Goal: Information Seeking & Learning: Learn about a topic

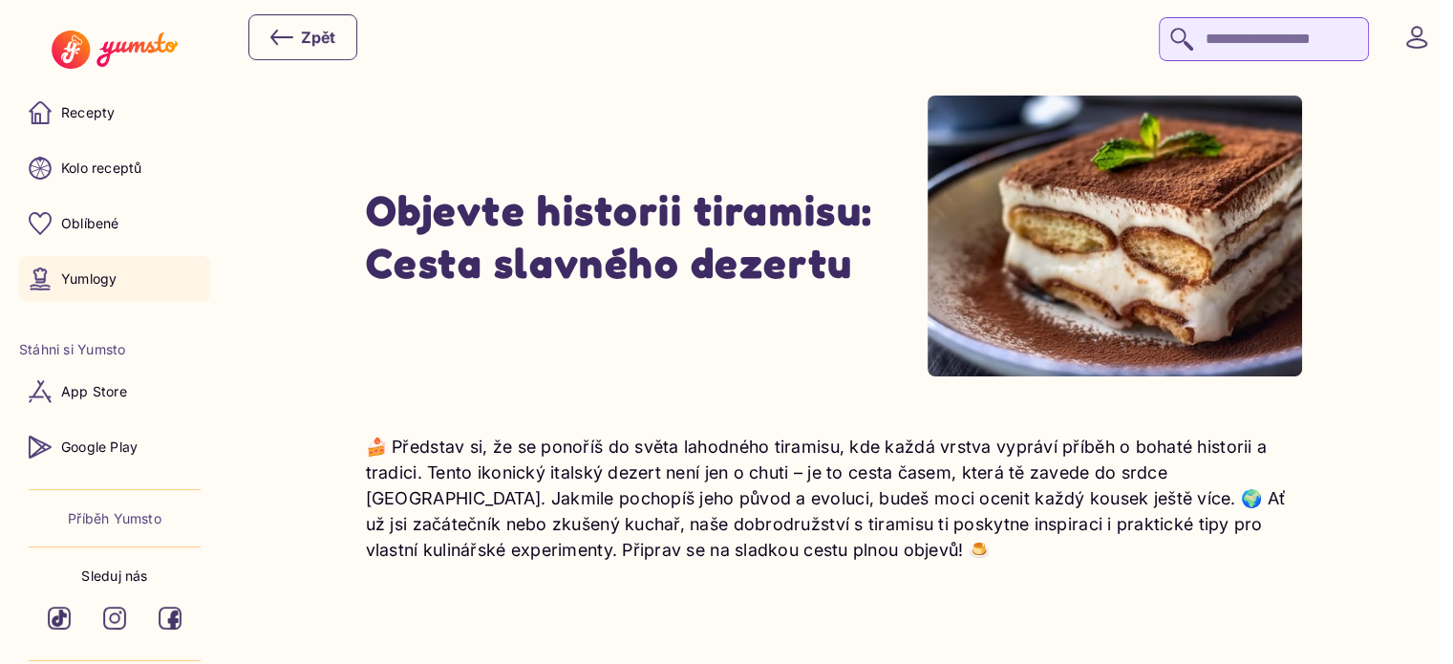
click at [145, 54] on img at bounding box center [114, 50] width 125 height 38
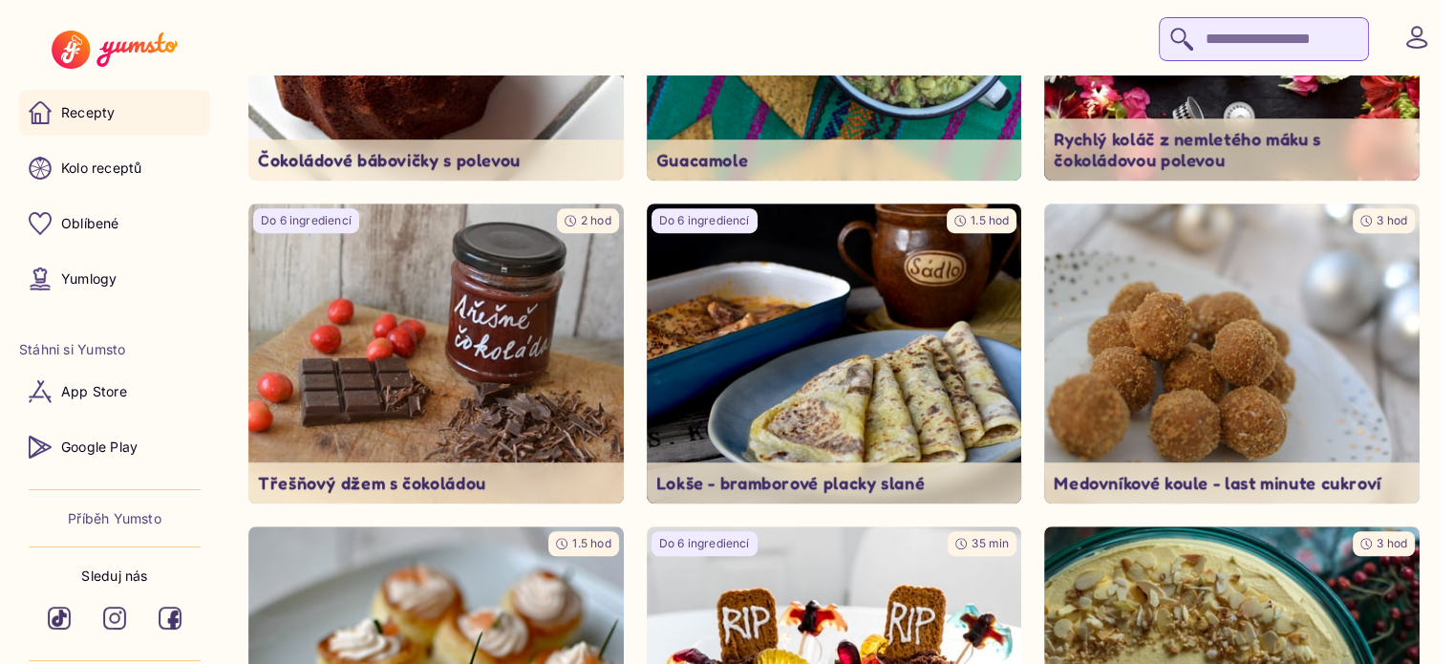
scroll to position [1246, 0]
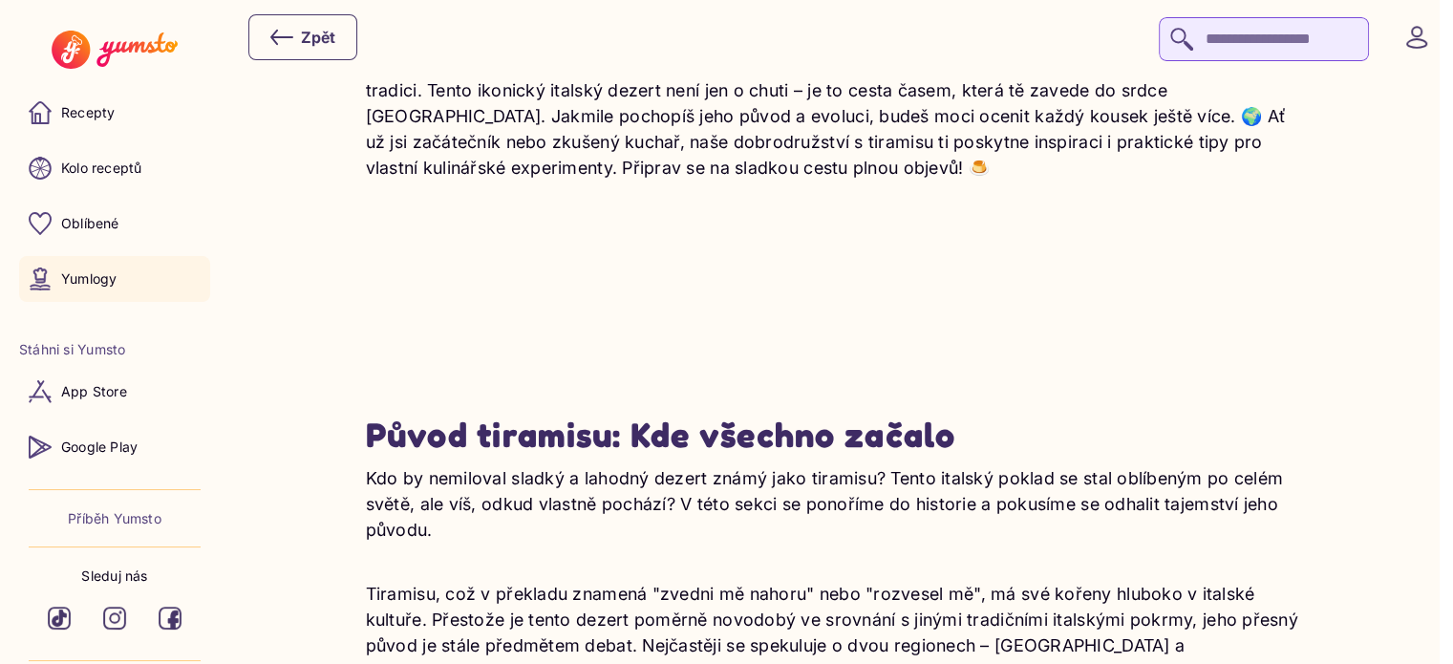
scroll to position [401, 0]
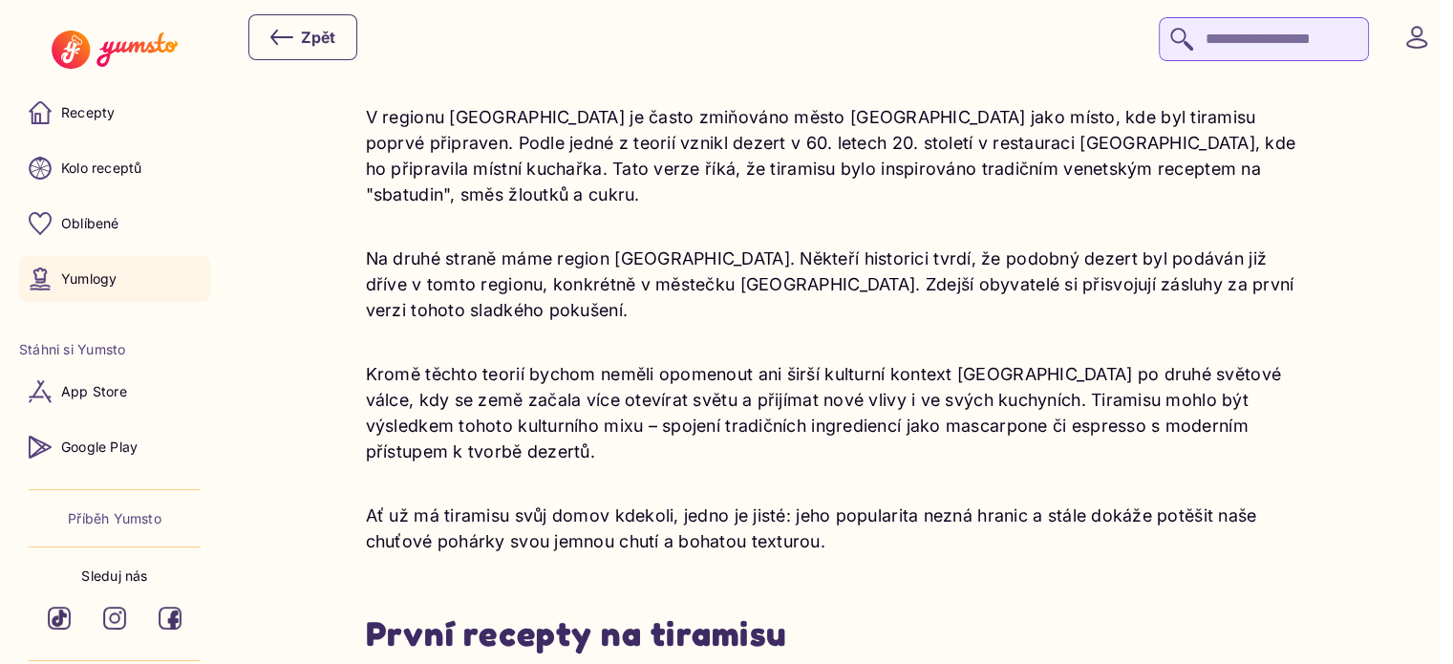
scroll to position [1001, 0]
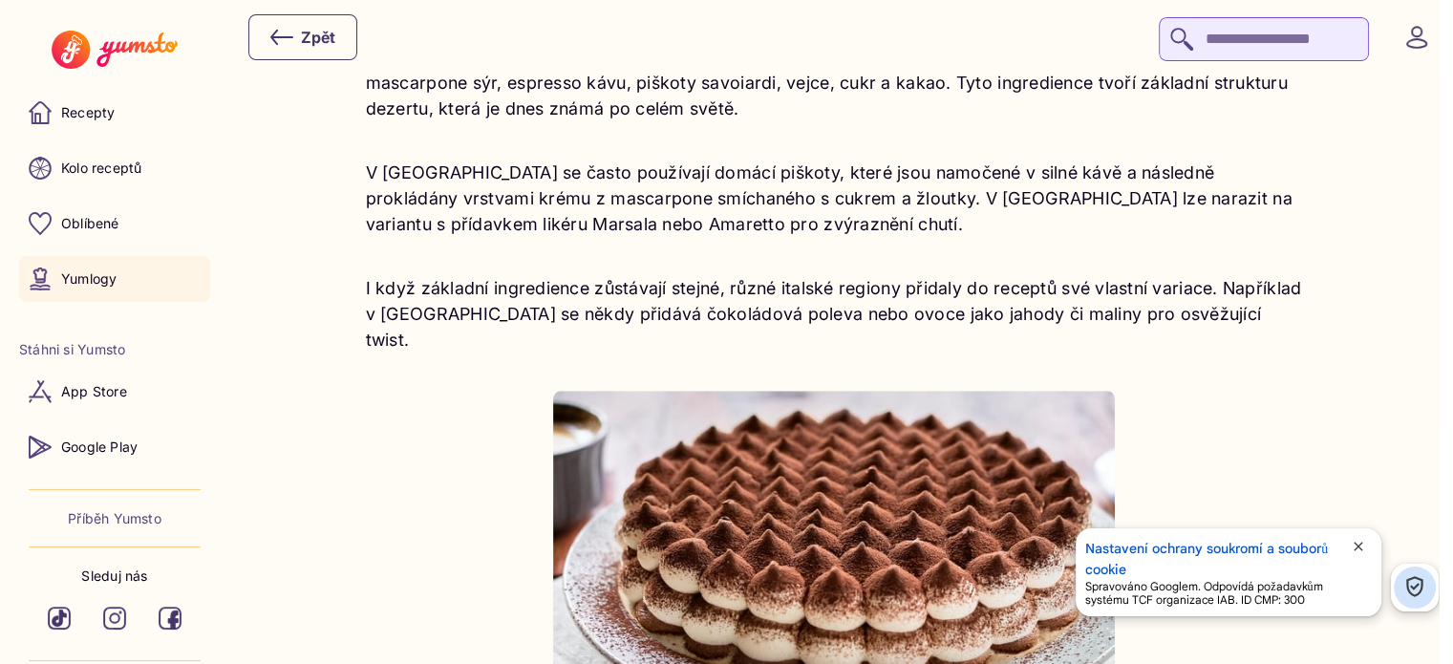
scroll to position [1779, 0]
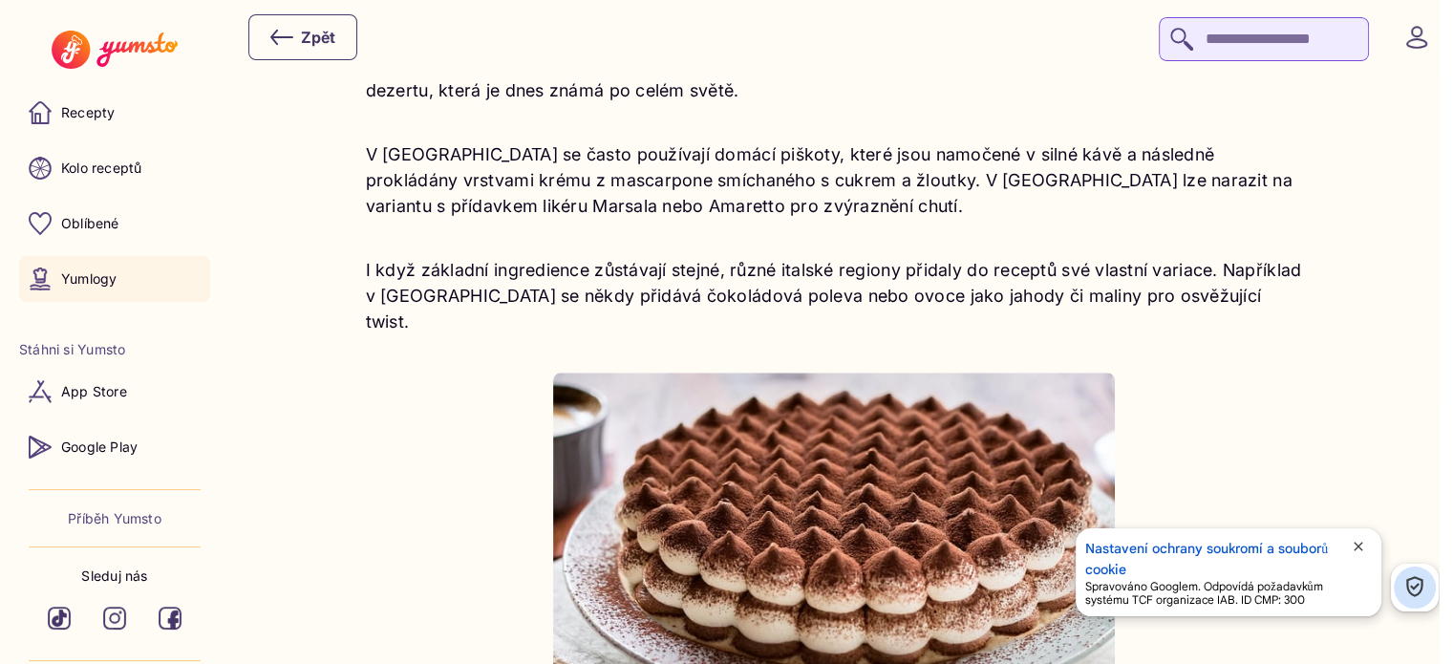
click at [1353, 553] on span "close" at bounding box center [1358, 546] width 15 height 15
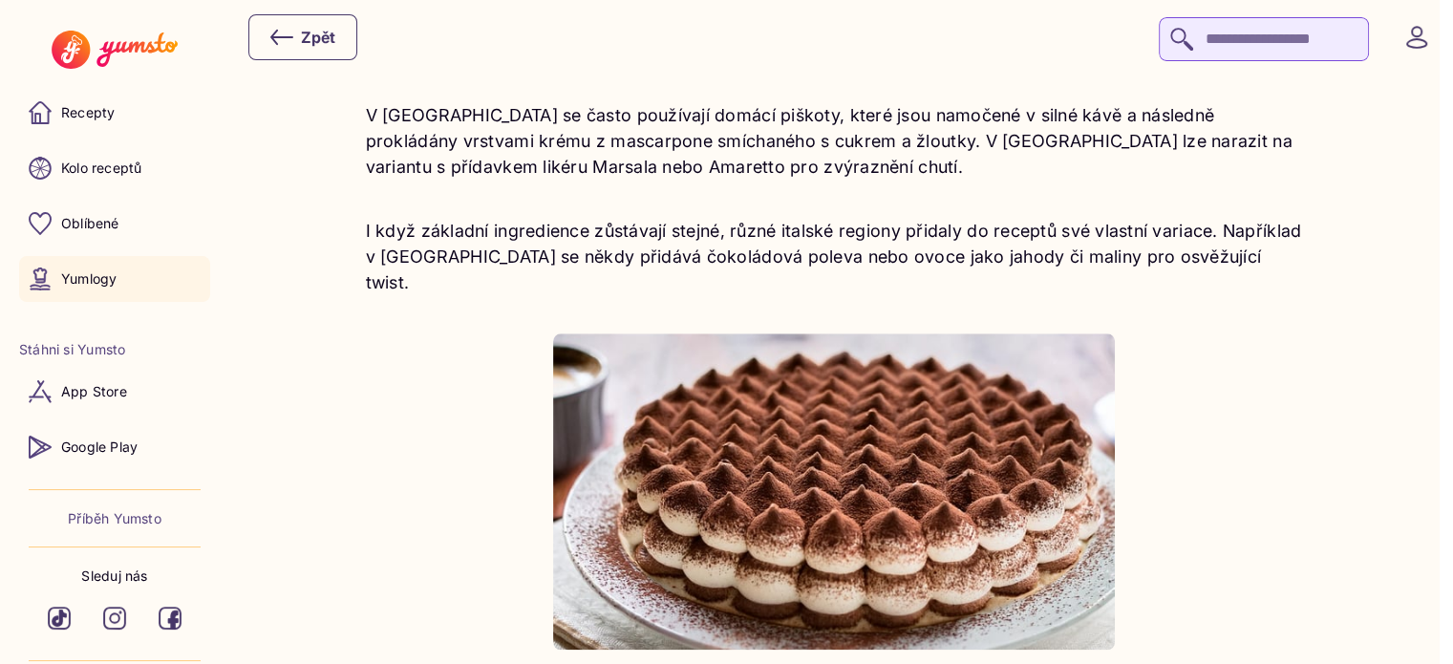
scroll to position [1822, 0]
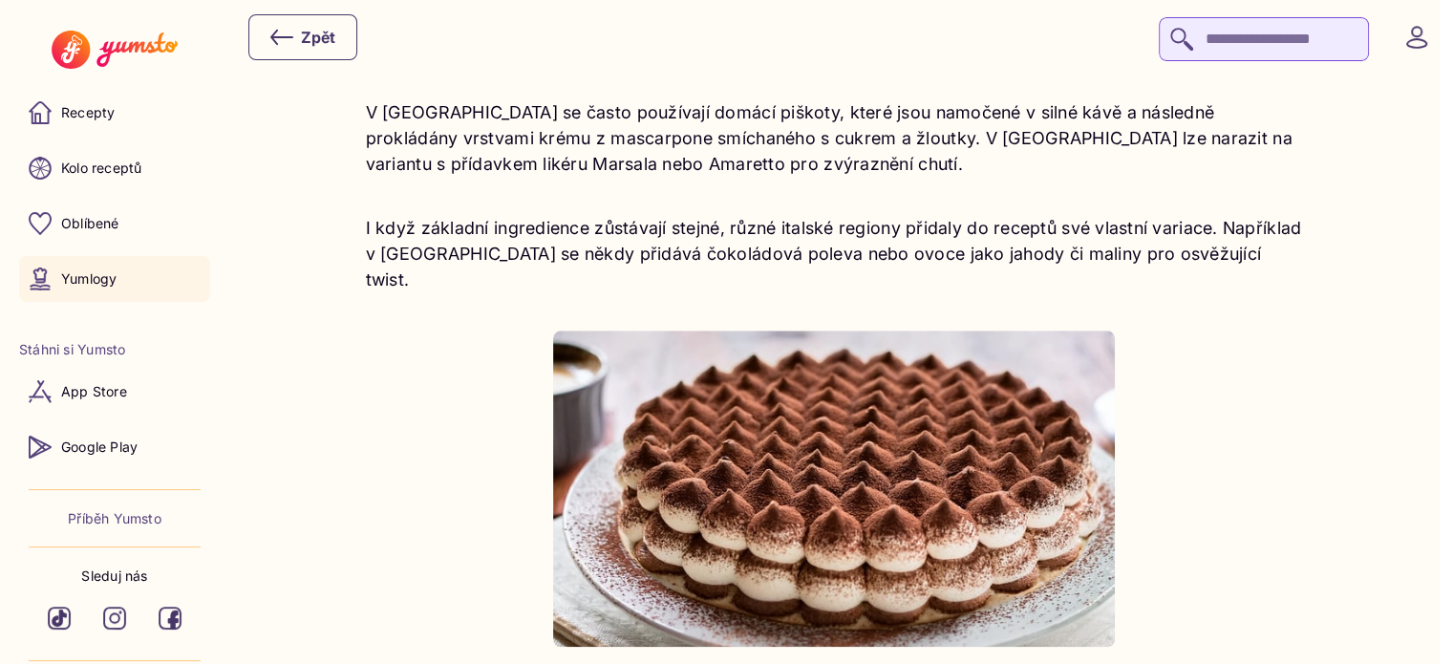
click at [456, 411] on div "Tiramisu je jedním z nejslavnějších [DEMOGRAPHIC_DATA] dezertů, který si získal…" at bounding box center [834, 302] width 937 height 920
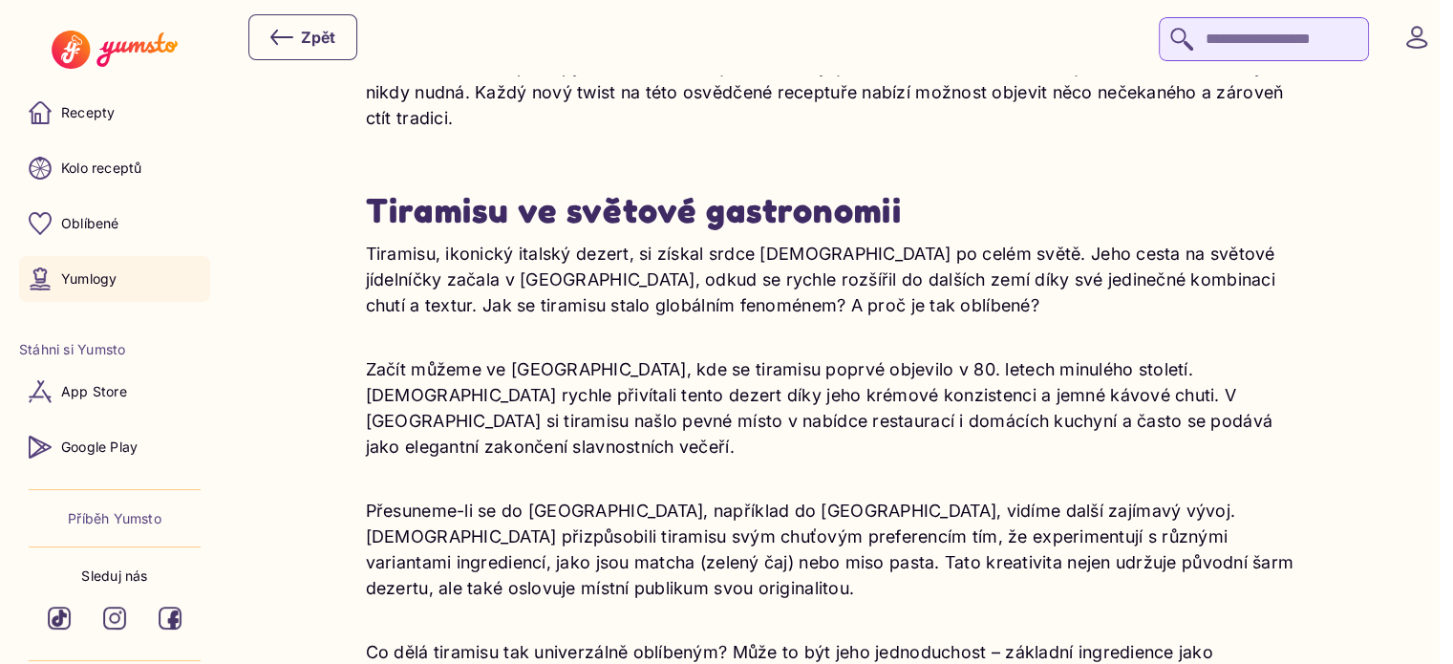
scroll to position [3942, 0]
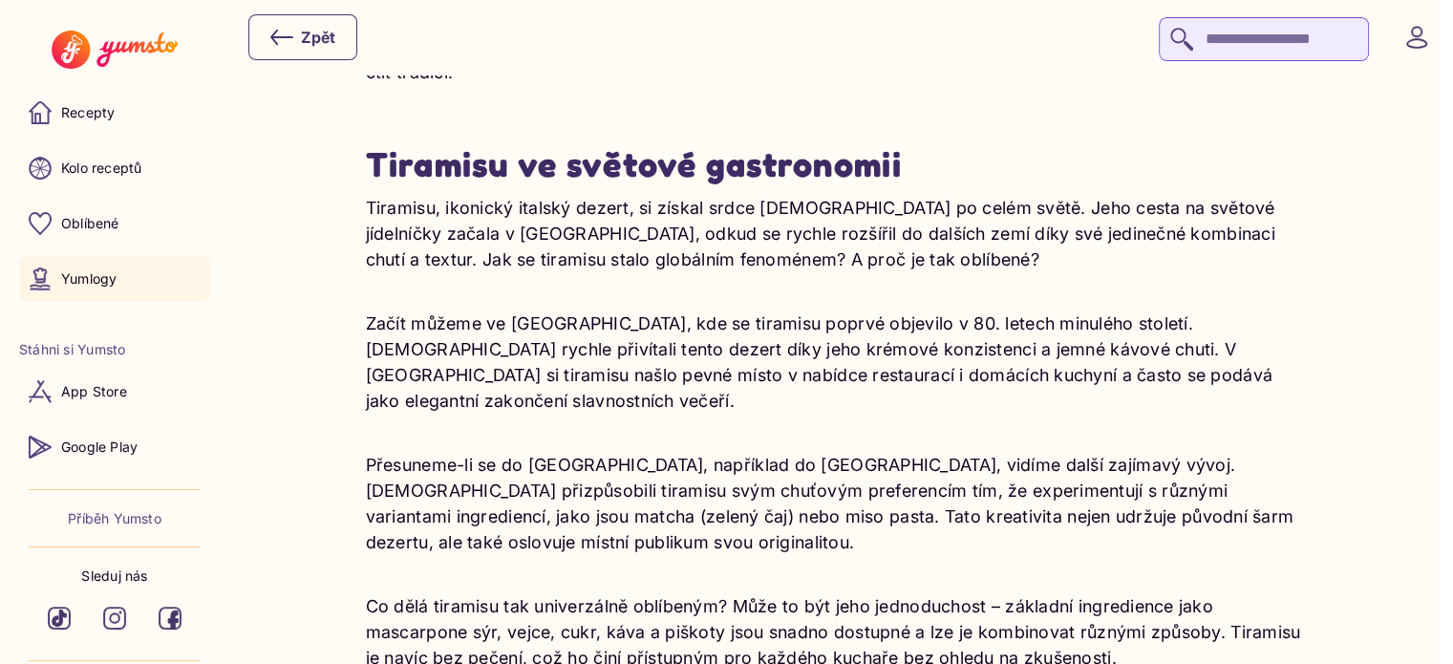
drag, startPoint x: 594, startPoint y: 645, endPoint x: 578, endPoint y: 568, distance: 78.1
click at [578, 568] on div "Tiramisu, ikonický italský dezert, si získal srdce [DEMOGRAPHIC_DATA] po celém …" at bounding box center [834, 522] width 937 height 655
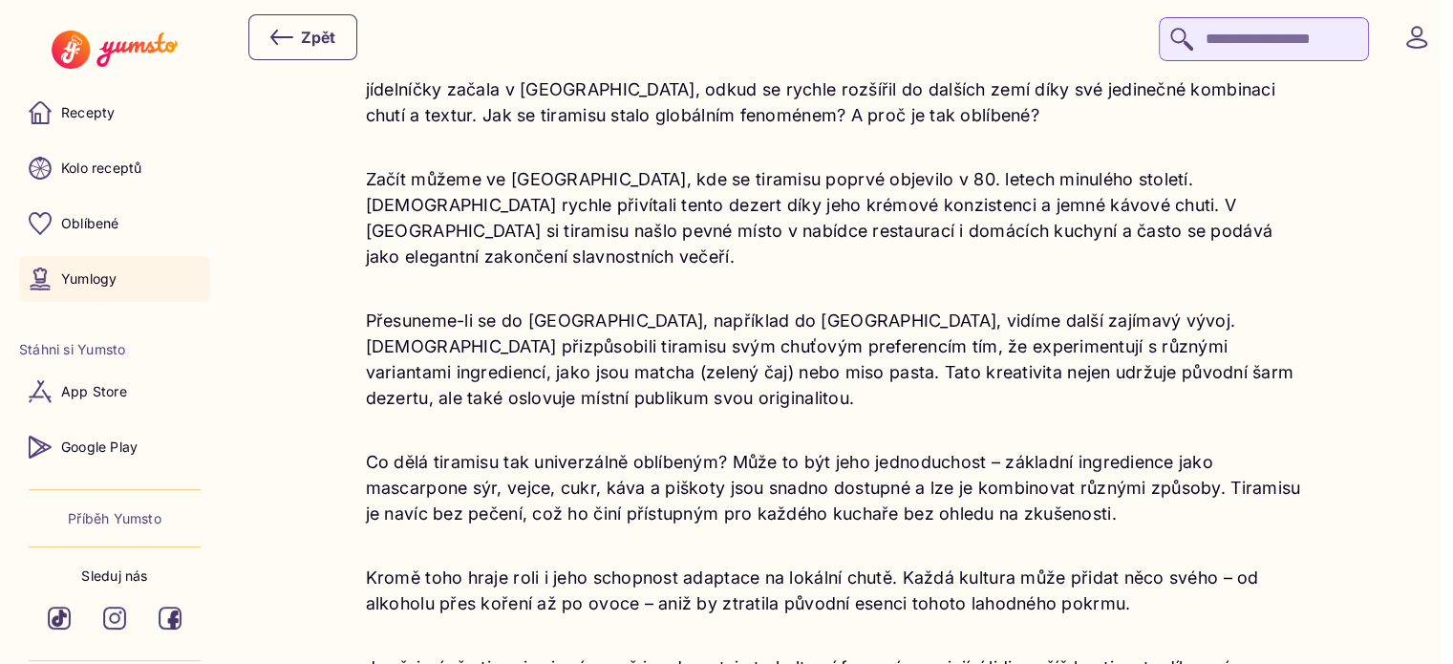
scroll to position [4087, 0]
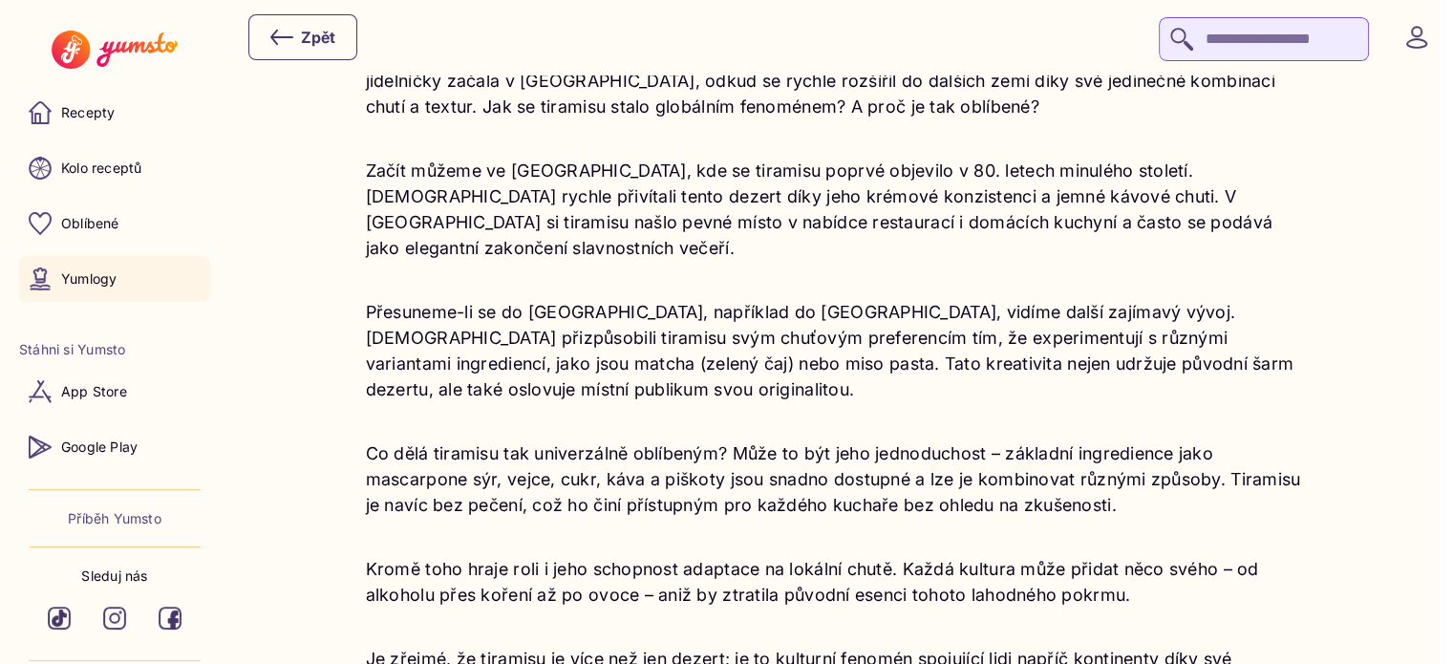
click at [565, 646] on p "Je zřejmé, že tiramisu je více než jen dezert; je to kulturní fenomén spojující…" at bounding box center [834, 672] width 937 height 52
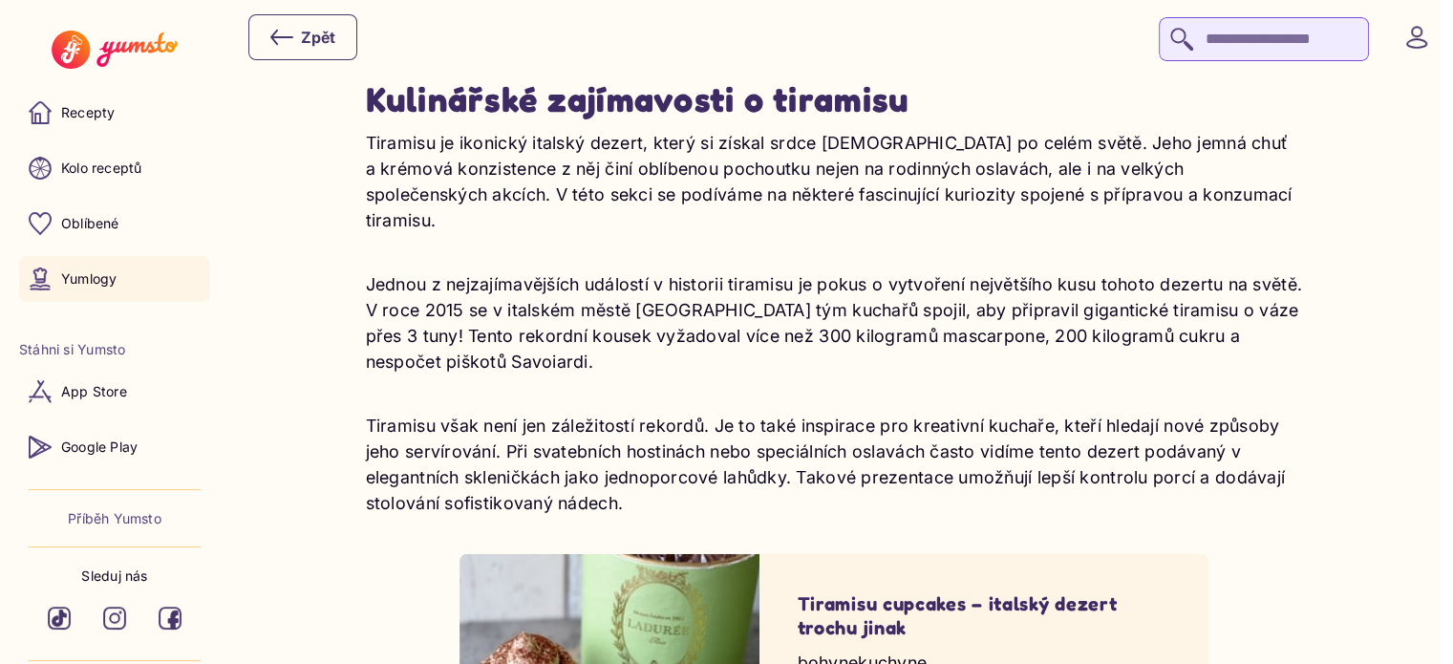
scroll to position [4942, 0]
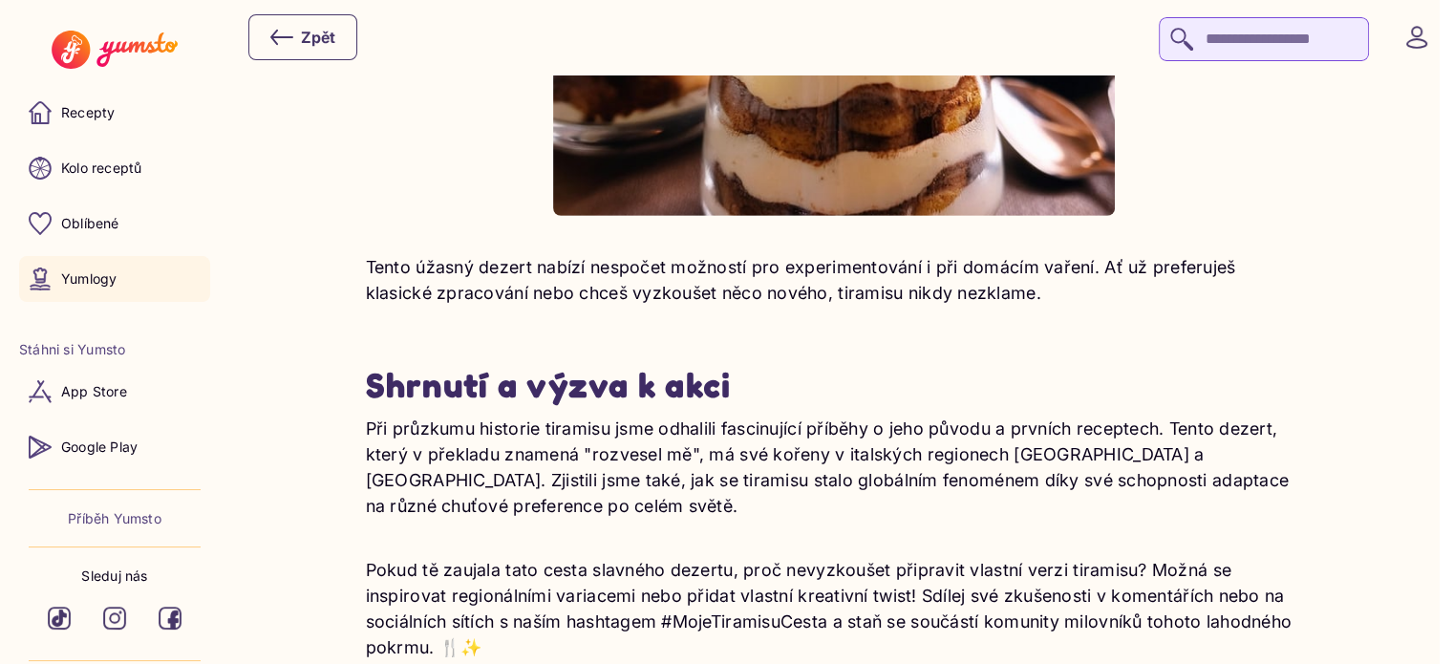
scroll to position [6063, 0]
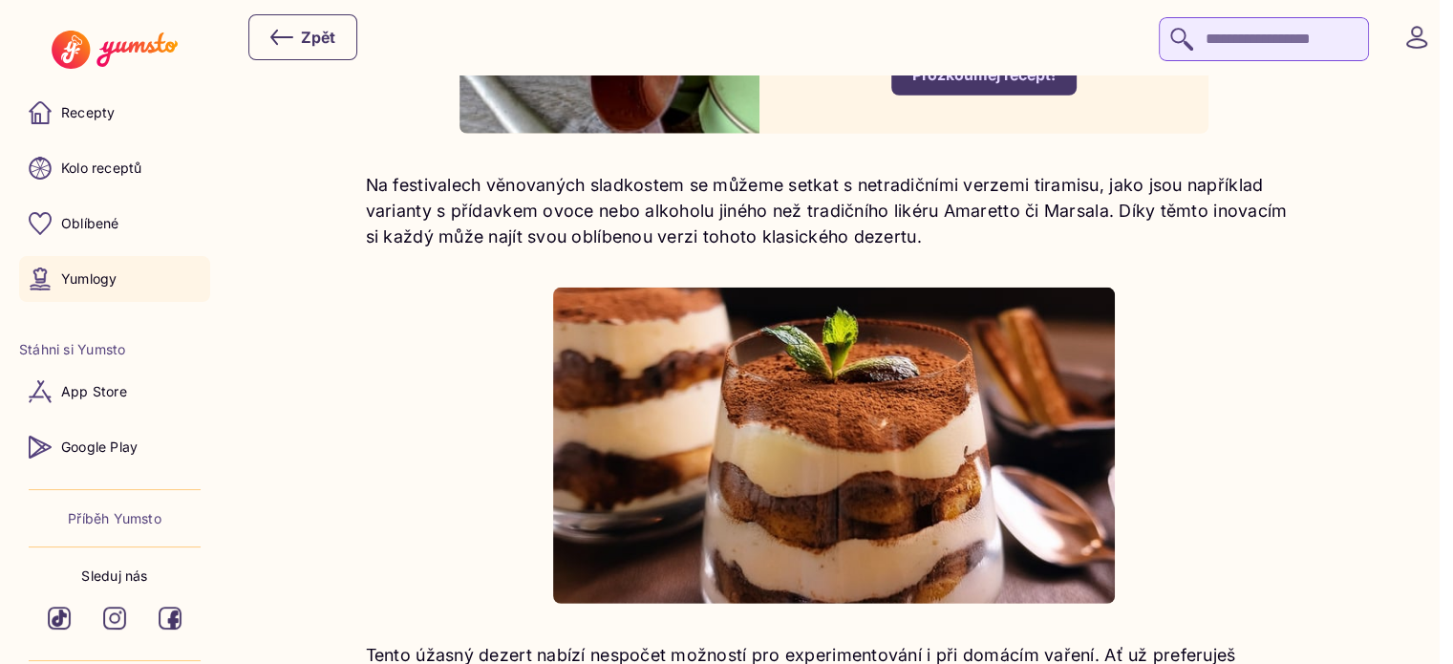
scroll to position [5559, 0]
